Goal: Task Accomplishment & Management: Manage account settings

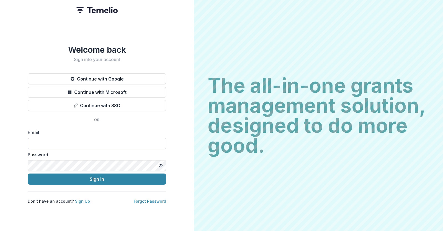
click at [67, 142] on input at bounding box center [97, 143] width 139 height 11
type input "**********"
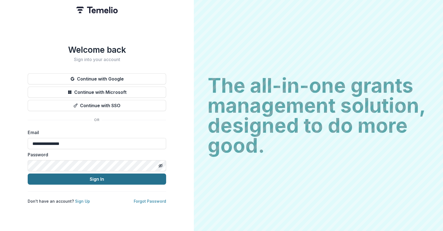
click at [89, 175] on button "Sign In" at bounding box center [97, 178] width 139 height 11
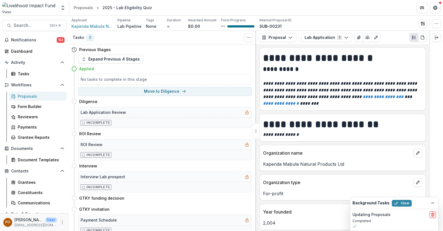
click at [28, 96] on div "Proposals" at bounding box center [40, 96] width 45 height 6
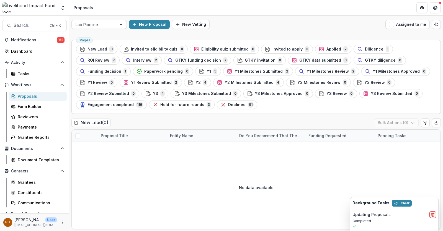
click at [225, 81] on span "Y2 Milestones Submitted" at bounding box center [249, 82] width 49 height 5
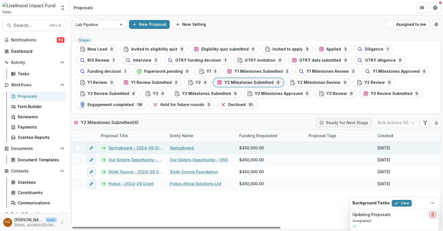
click at [180, 145] on link "Springboard" at bounding box center [182, 148] width 24 height 6
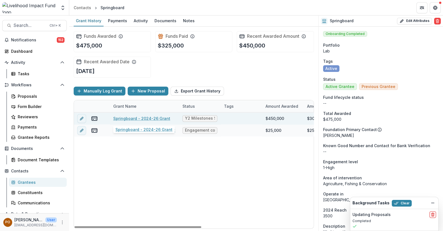
click at [152, 118] on link "Springboard - 2024-26 Grant" at bounding box center [141, 118] width 57 height 6
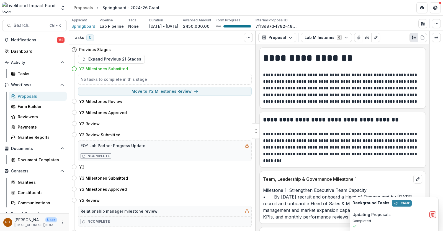
click at [437, 139] on div at bounding box center [437, 131] width 14 height 200
click at [436, 201] on button "Dismiss" at bounding box center [433, 202] width 7 height 7
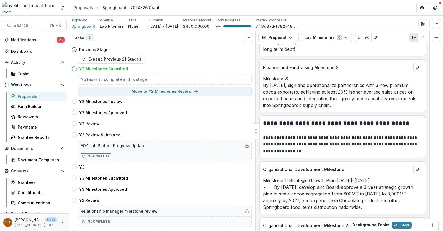
scroll to position [433, 0]
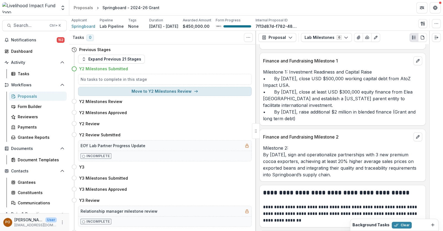
click at [177, 88] on button "Move to Y2 Milestones Review" at bounding box center [165, 91] width 174 height 9
select select "**********"
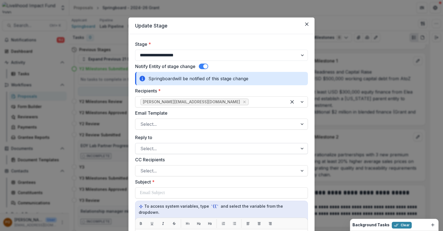
scroll to position [0, 0]
click at [307, 24] on icon "Close" at bounding box center [306, 24] width 3 height 3
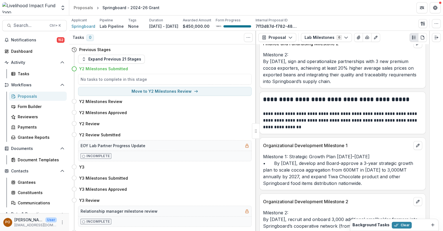
scroll to position [537, 0]
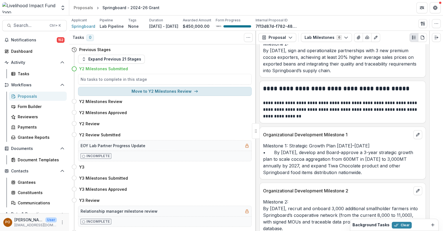
click at [175, 92] on button "Move to Y2 Milestones Review" at bounding box center [165, 91] width 174 height 9
select select "**********"
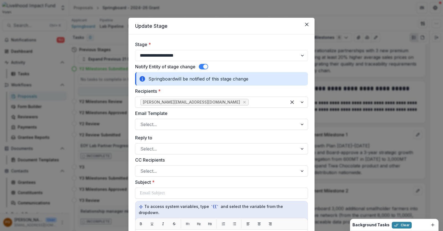
click at [202, 67] on span at bounding box center [203, 67] width 9 height 6
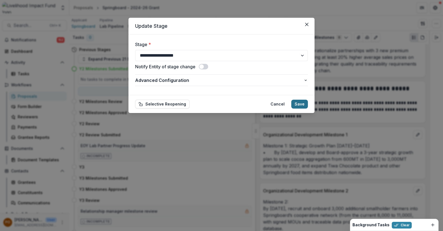
click at [305, 104] on button "Save" at bounding box center [300, 103] width 17 height 9
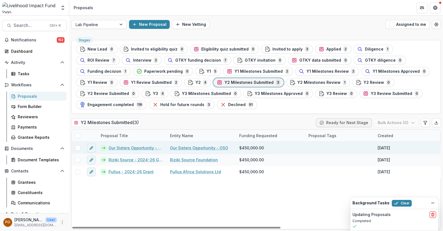
click at [183, 147] on link "Our Sisters Opportunity - OSO" at bounding box center [199, 148] width 58 height 6
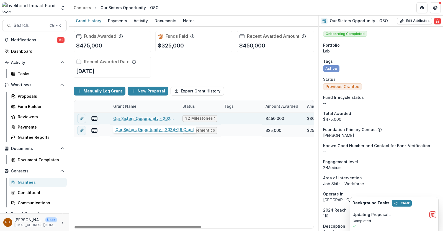
click at [159, 117] on link "Our Sisters Opportunity - 2024-26 Grant" at bounding box center [144, 118] width 63 height 6
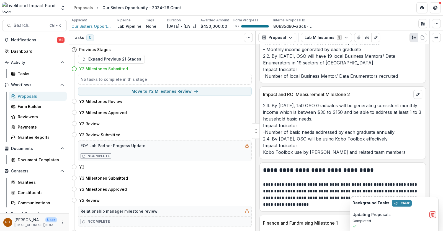
scroll to position [381, 0]
